Goal: Navigation & Orientation: Find specific page/section

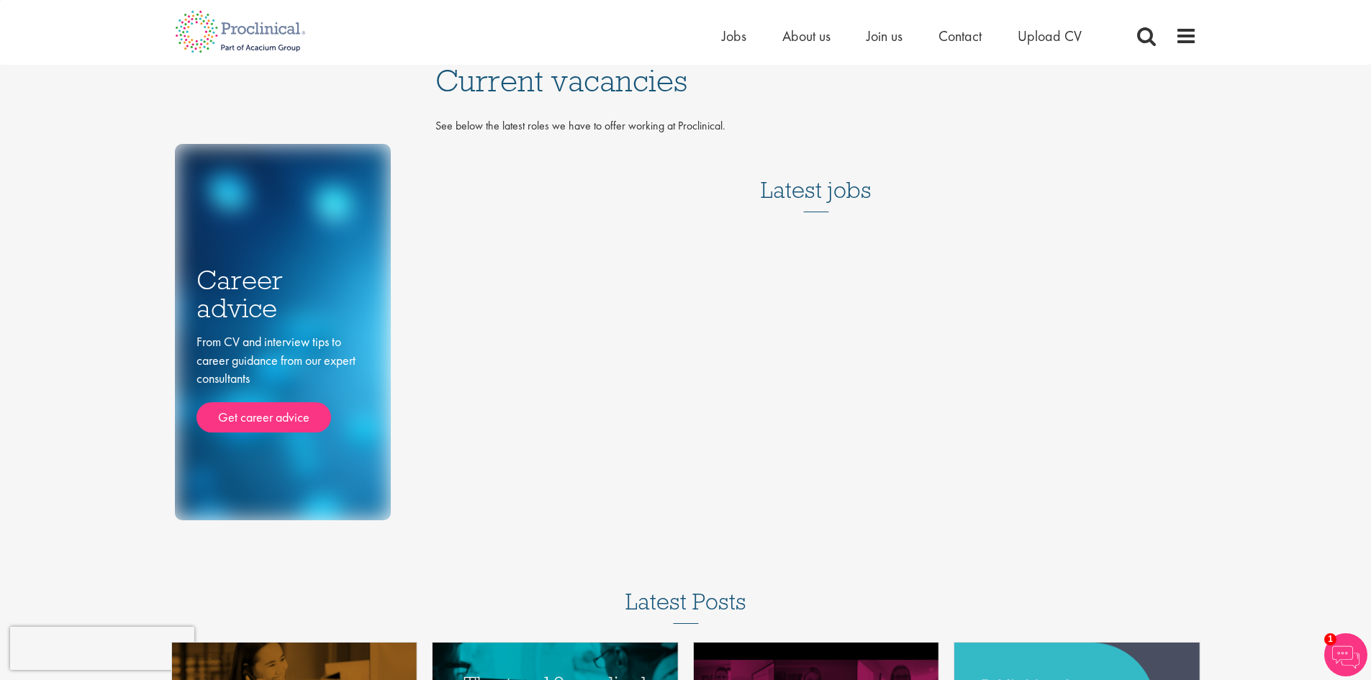
click at [806, 205] on h3 "Latest jobs" at bounding box center [816, 177] width 111 height 71
click at [730, 40] on span "Jobs" at bounding box center [734, 36] width 24 height 19
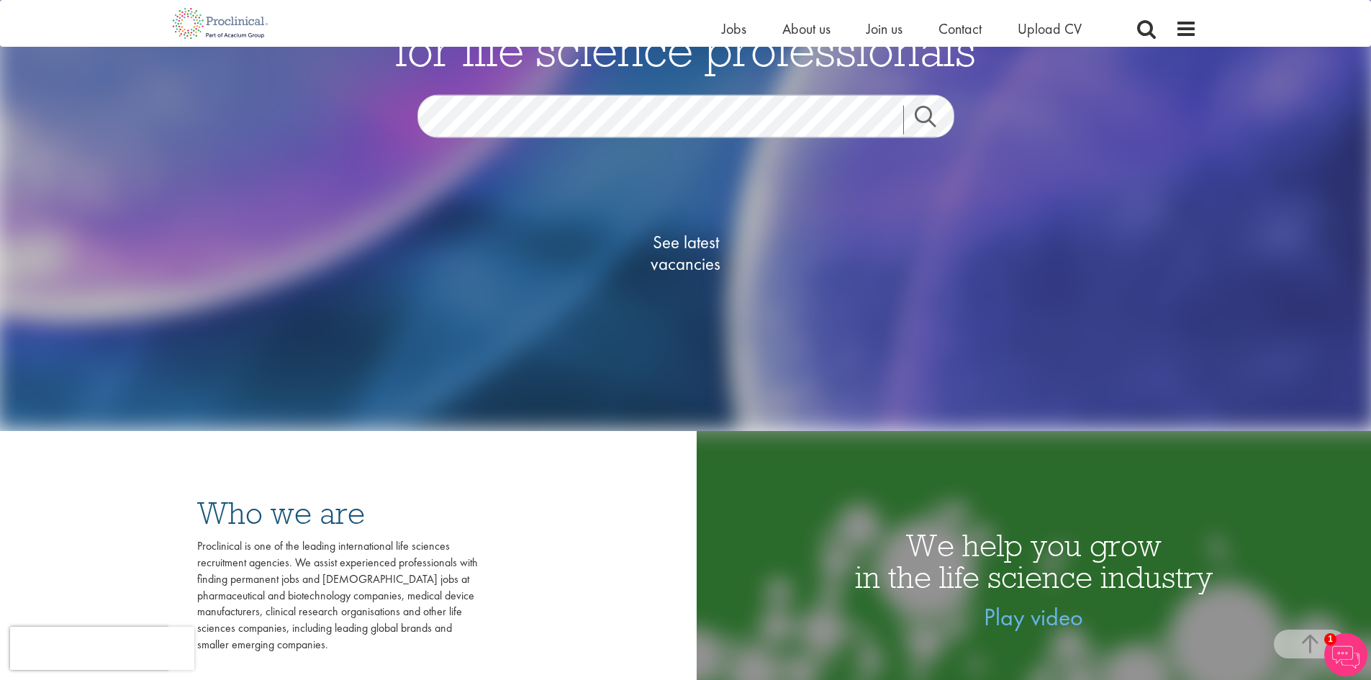
scroll to position [144, 0]
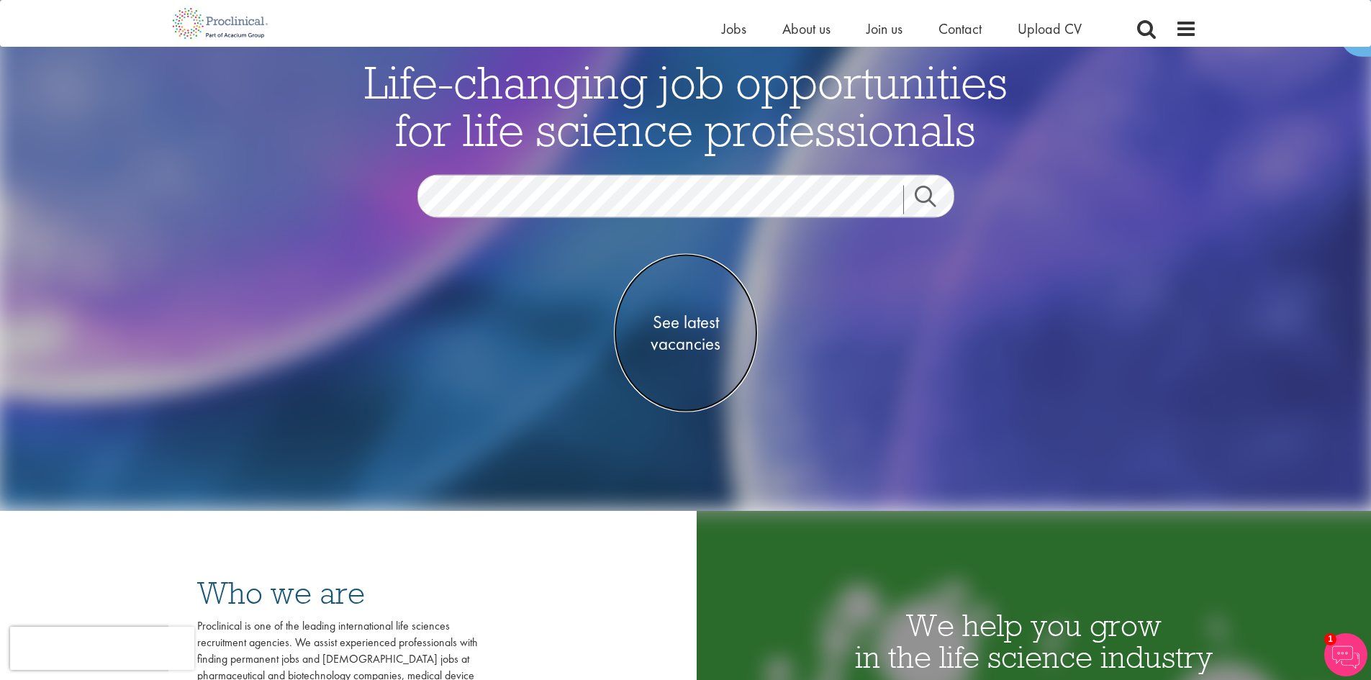
click at [690, 331] on span "See latest vacancies" at bounding box center [686, 332] width 144 height 43
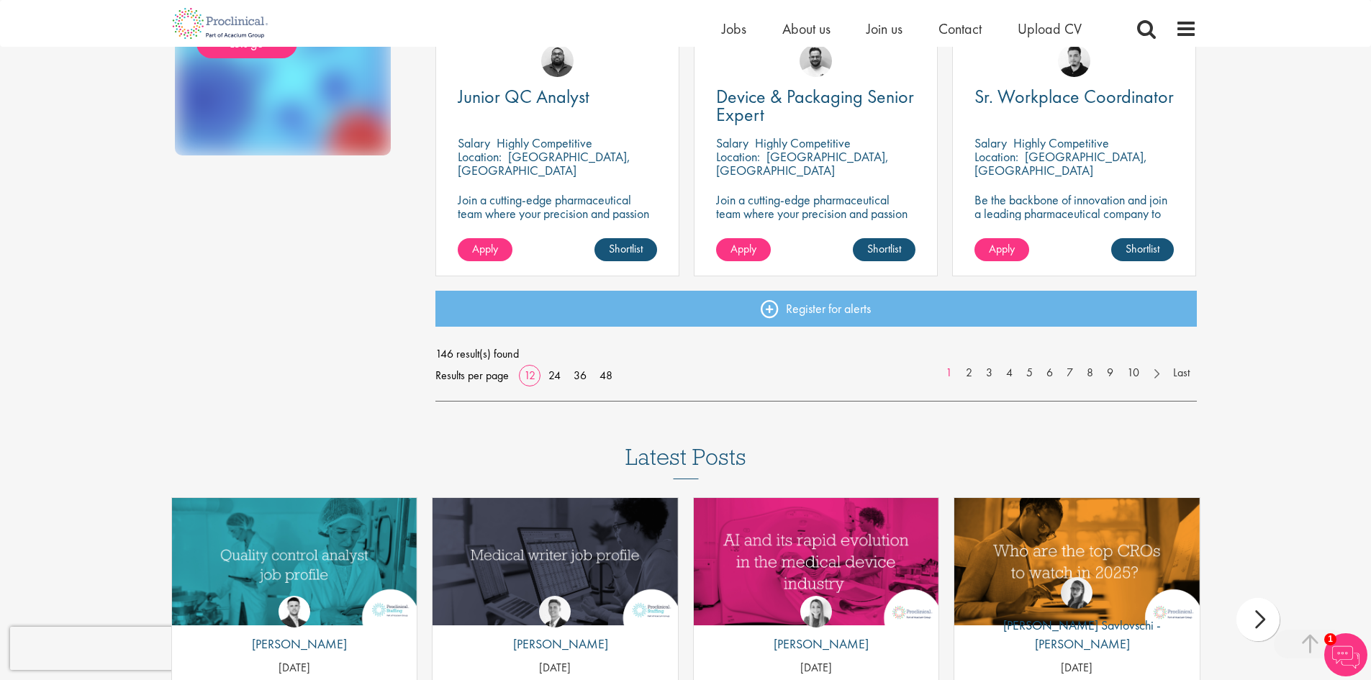
scroll to position [1080, 0]
click at [968, 371] on link "2" at bounding box center [969, 372] width 21 height 17
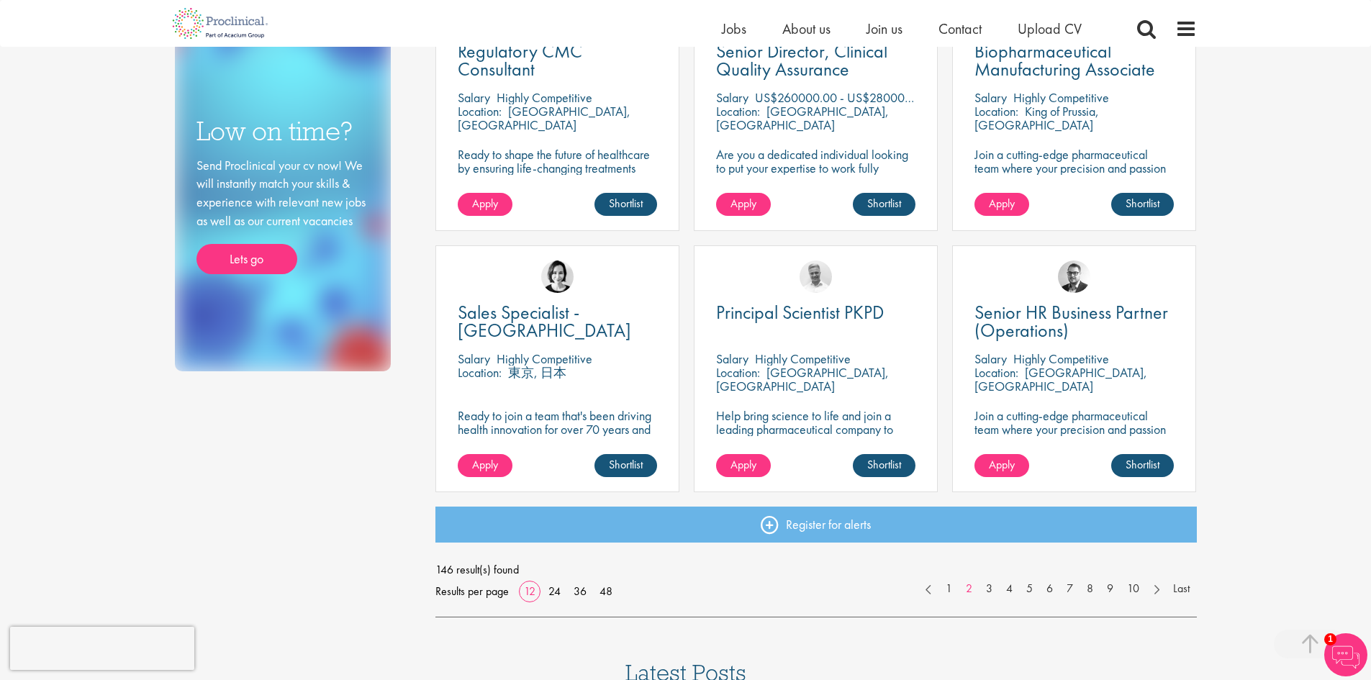
scroll to position [864, 0]
click at [987, 588] on link "3" at bounding box center [989, 588] width 21 height 17
